Goal: Information Seeking & Learning: Learn about a topic

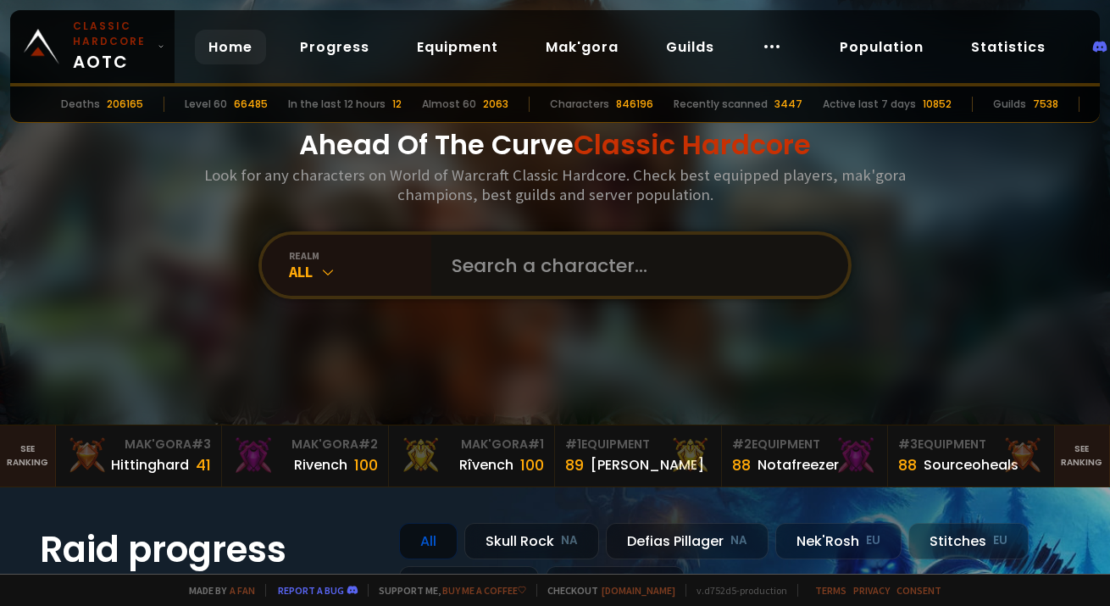
click at [583, 251] on input "text" at bounding box center [634, 265] width 386 height 61
type input "kanana"
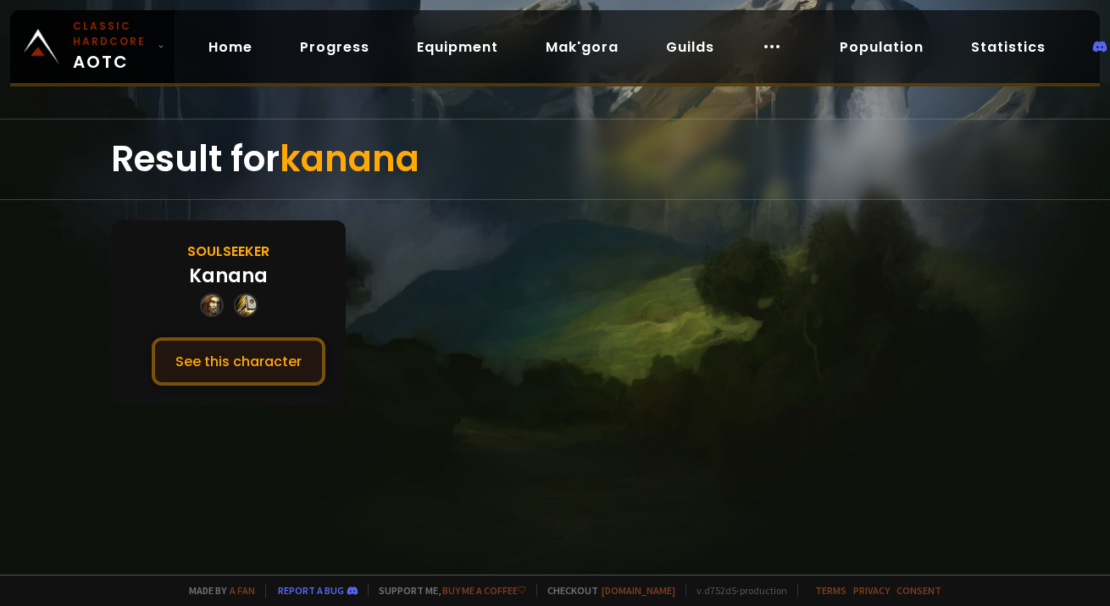
click at [263, 348] on button "See this character" at bounding box center [239, 361] width 174 height 48
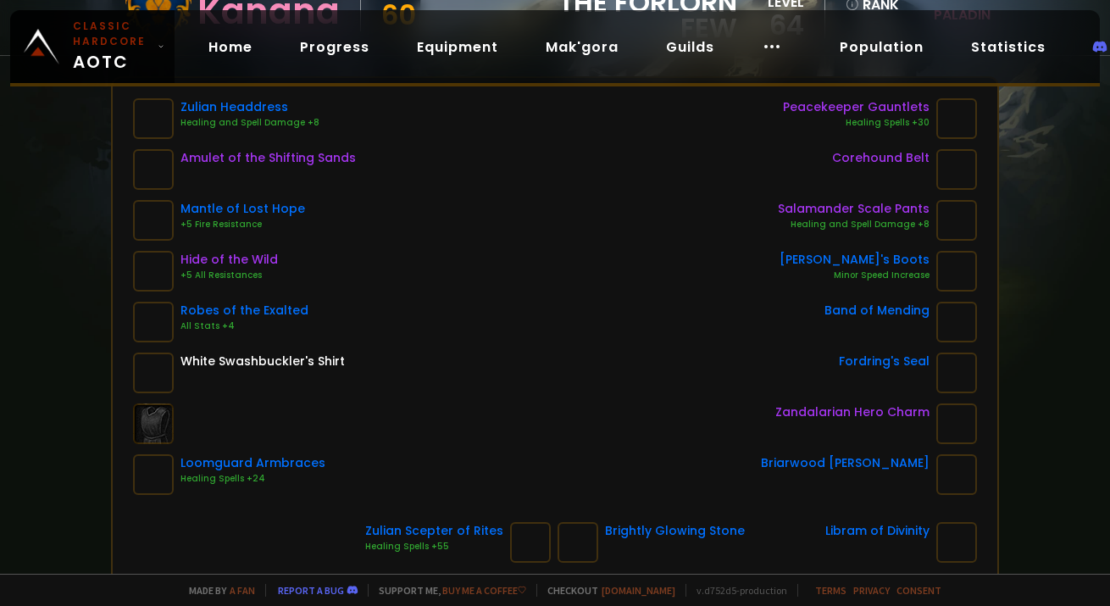
scroll to position [223, 0]
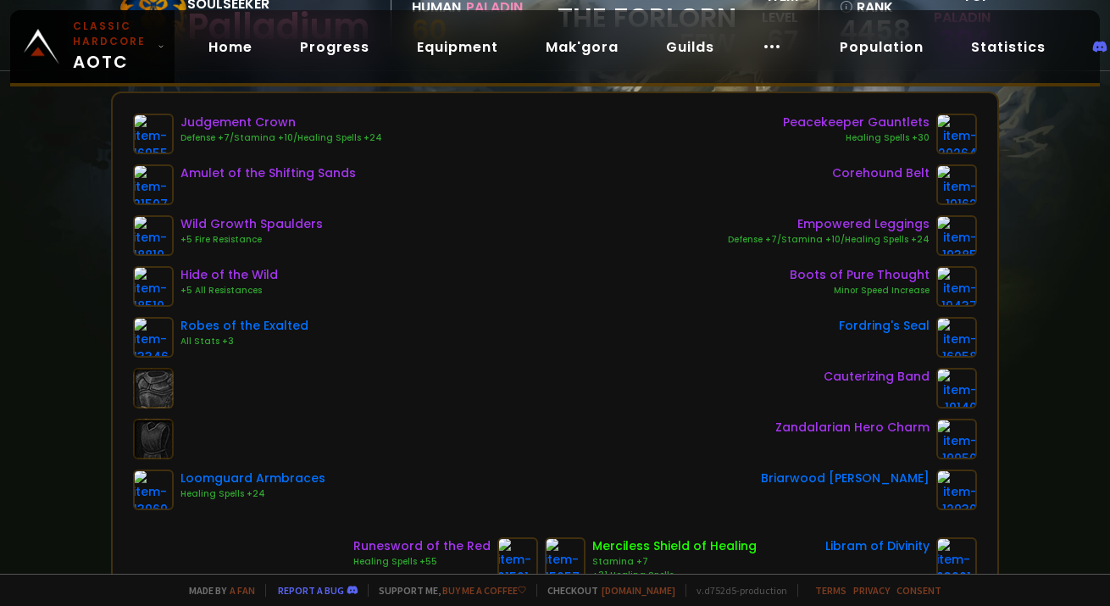
scroll to position [208, 0]
